Goal: Transaction & Acquisition: Purchase product/service

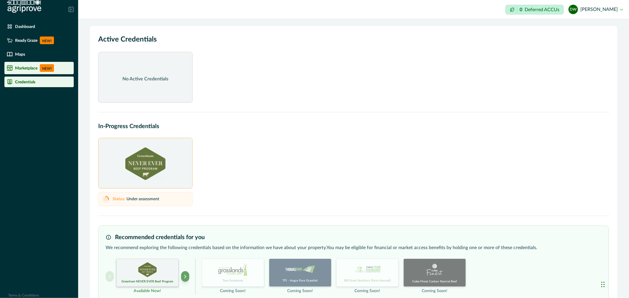
click at [34, 63] on li "Marketplace NEW!" at bounding box center [38, 68] width 69 height 12
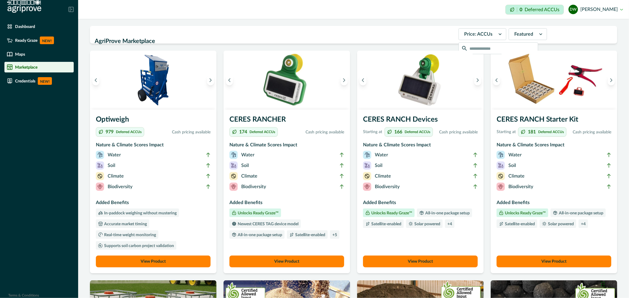
click at [419, 259] on button "View Product" at bounding box center [420, 262] width 115 height 12
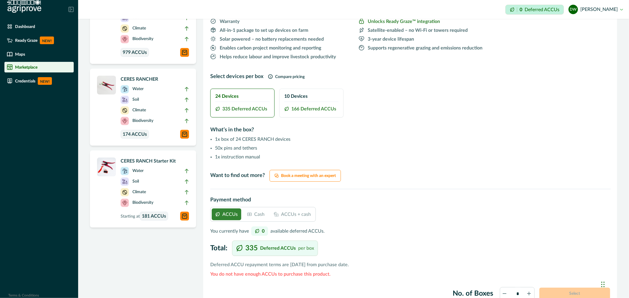
scroll to position [164, 0]
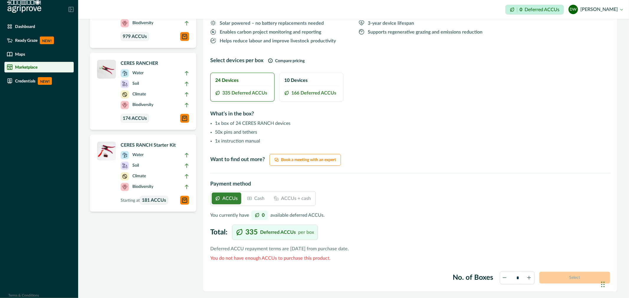
click at [257, 199] on p "Cash" at bounding box center [259, 198] width 10 height 7
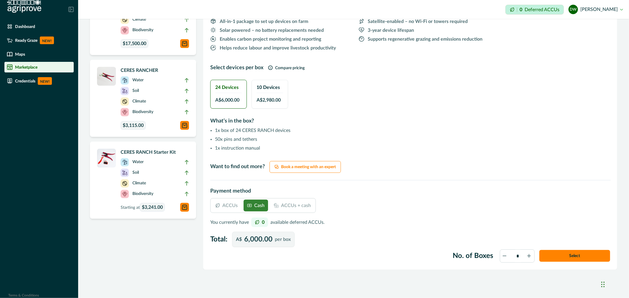
click at [527, 257] on icon at bounding box center [531, 258] width 8 height 8
click at [507, 220] on div "ACCUs Cash ACCUs + cash You currently have 0 available deferred ACCUs. Total: A…" at bounding box center [410, 222] width 400 height 49
click at [502, 257] on icon at bounding box center [506, 260] width 8 height 8
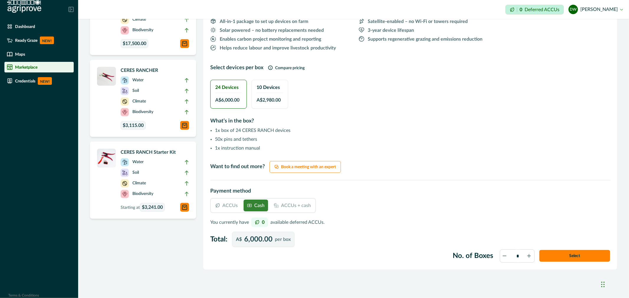
click at [502, 257] on icon at bounding box center [506, 260] width 8 height 8
type input "*"
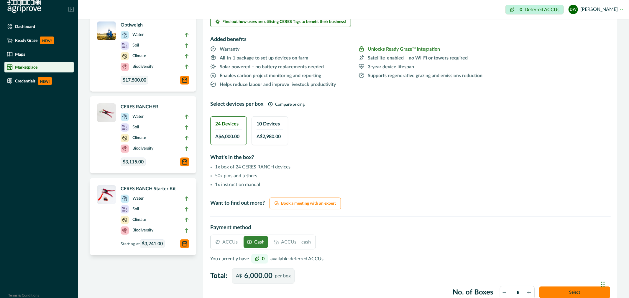
scroll to position [131, 0]
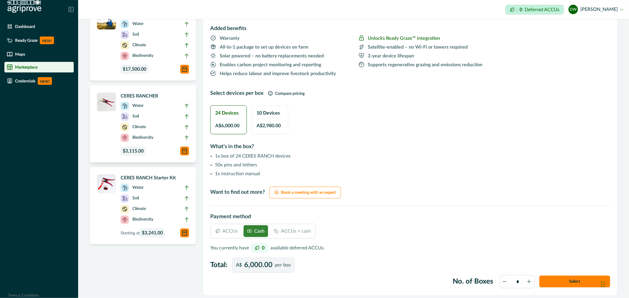
click at [151, 110] on li "Water" at bounding box center [155, 107] width 68 height 11
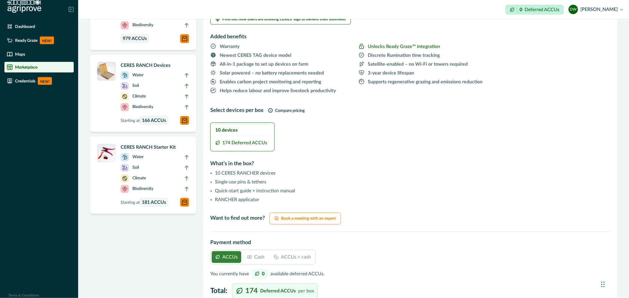
scroll to position [164, 0]
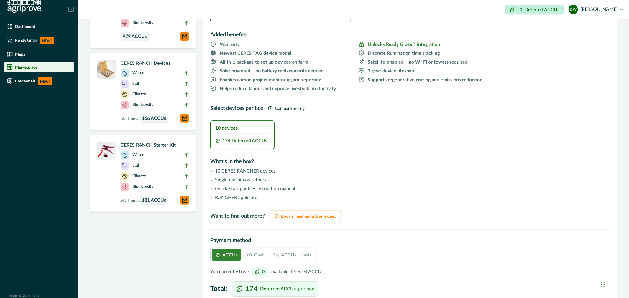
click at [256, 259] on div "Cash" at bounding box center [256, 255] width 24 height 12
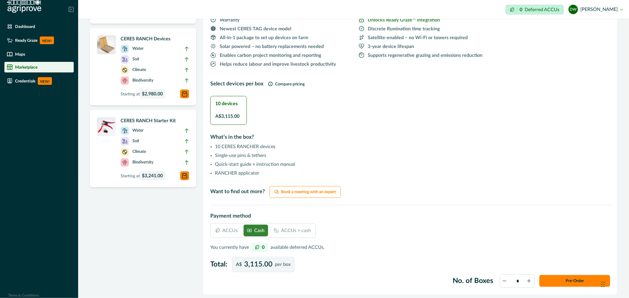
scroll to position [213, 0]
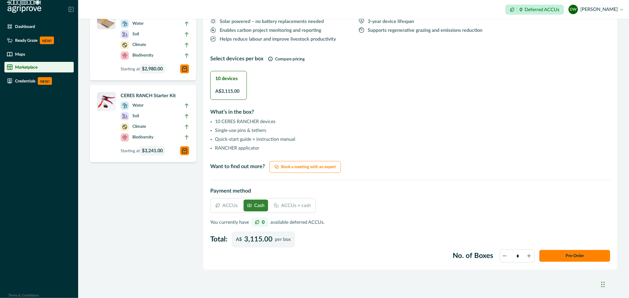
click at [350, 117] on div "CERES RANCHER Impact of this product on your AgriProve Nature and Climate Score…" at bounding box center [410, 46] width 414 height 447
